Goal: Task Accomplishment & Management: Complete application form

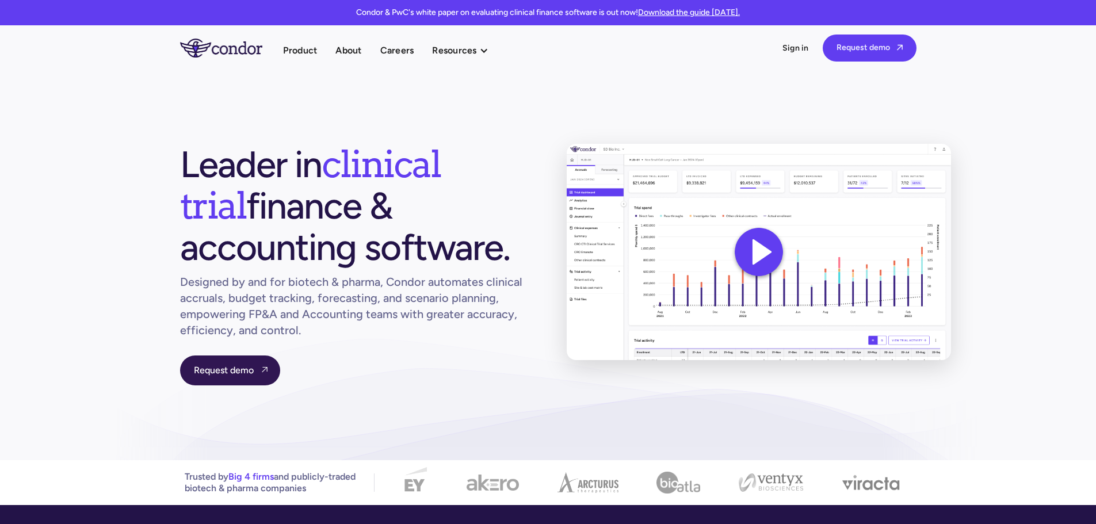
click at [261, 386] on link "Request demo " at bounding box center [230, 371] width 100 height 30
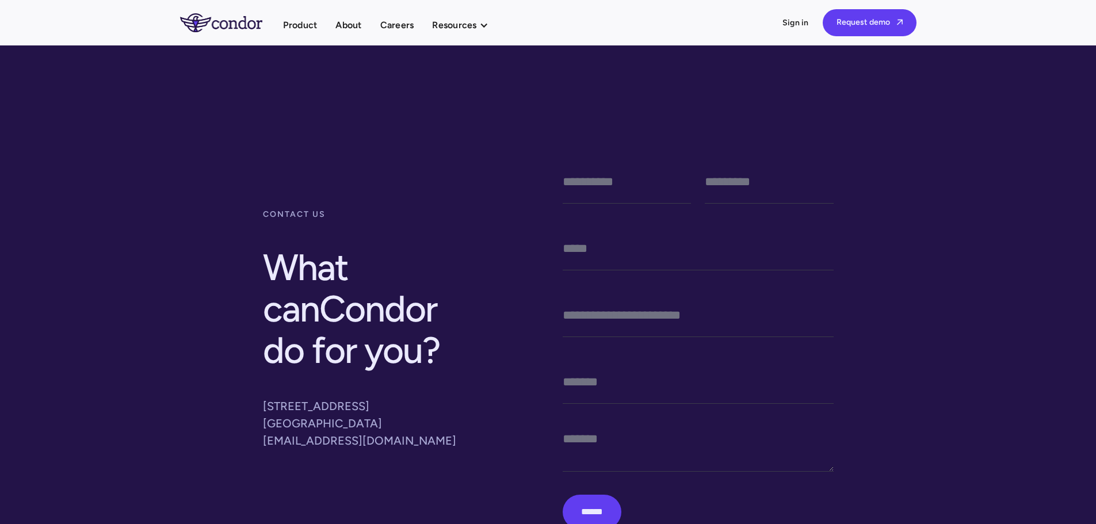
click at [235, 25] on img "home" at bounding box center [221, 22] width 82 height 18
